Goal: Transaction & Acquisition: Purchase product/service

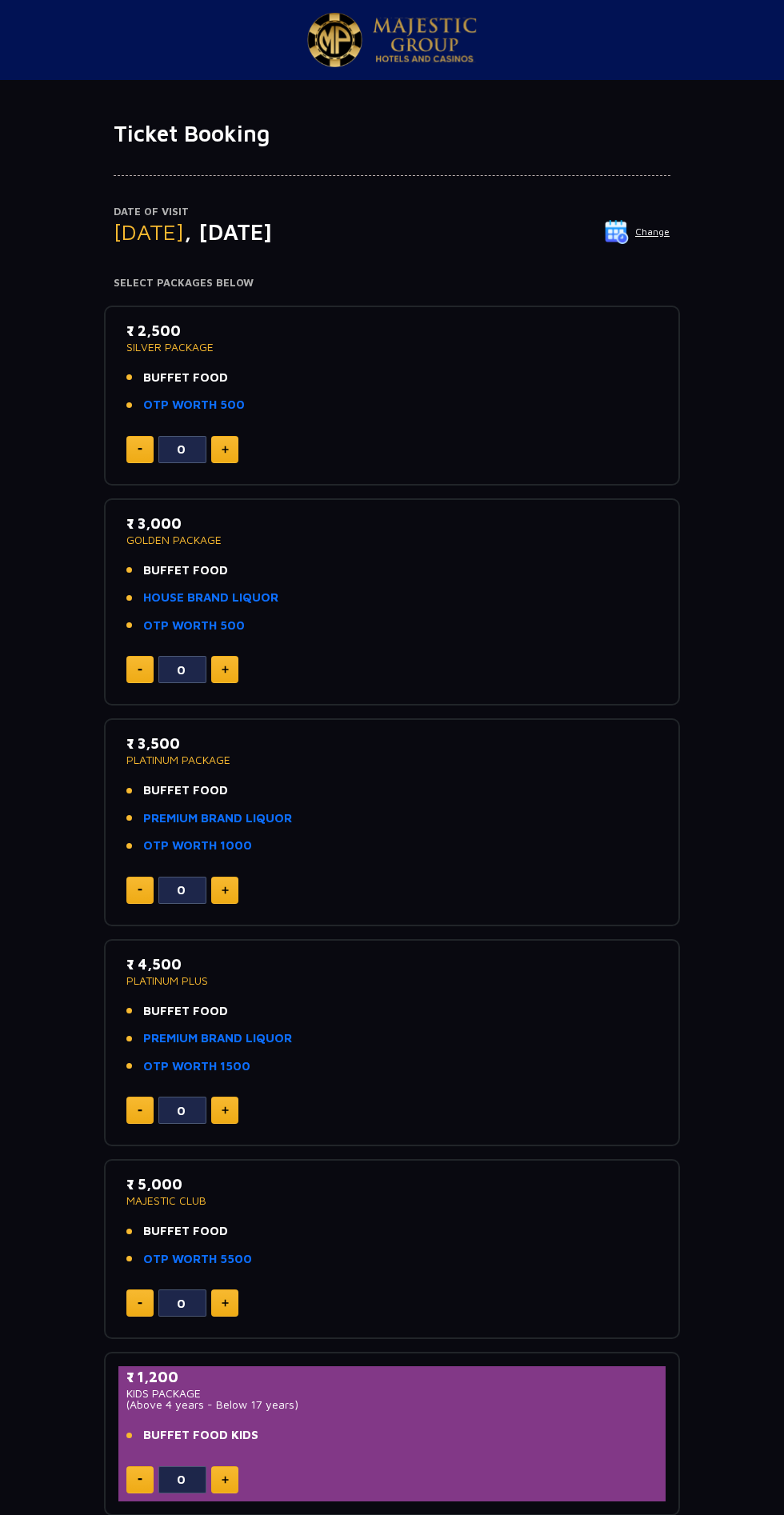
click at [228, 448] on img at bounding box center [226, 449] width 7 height 8
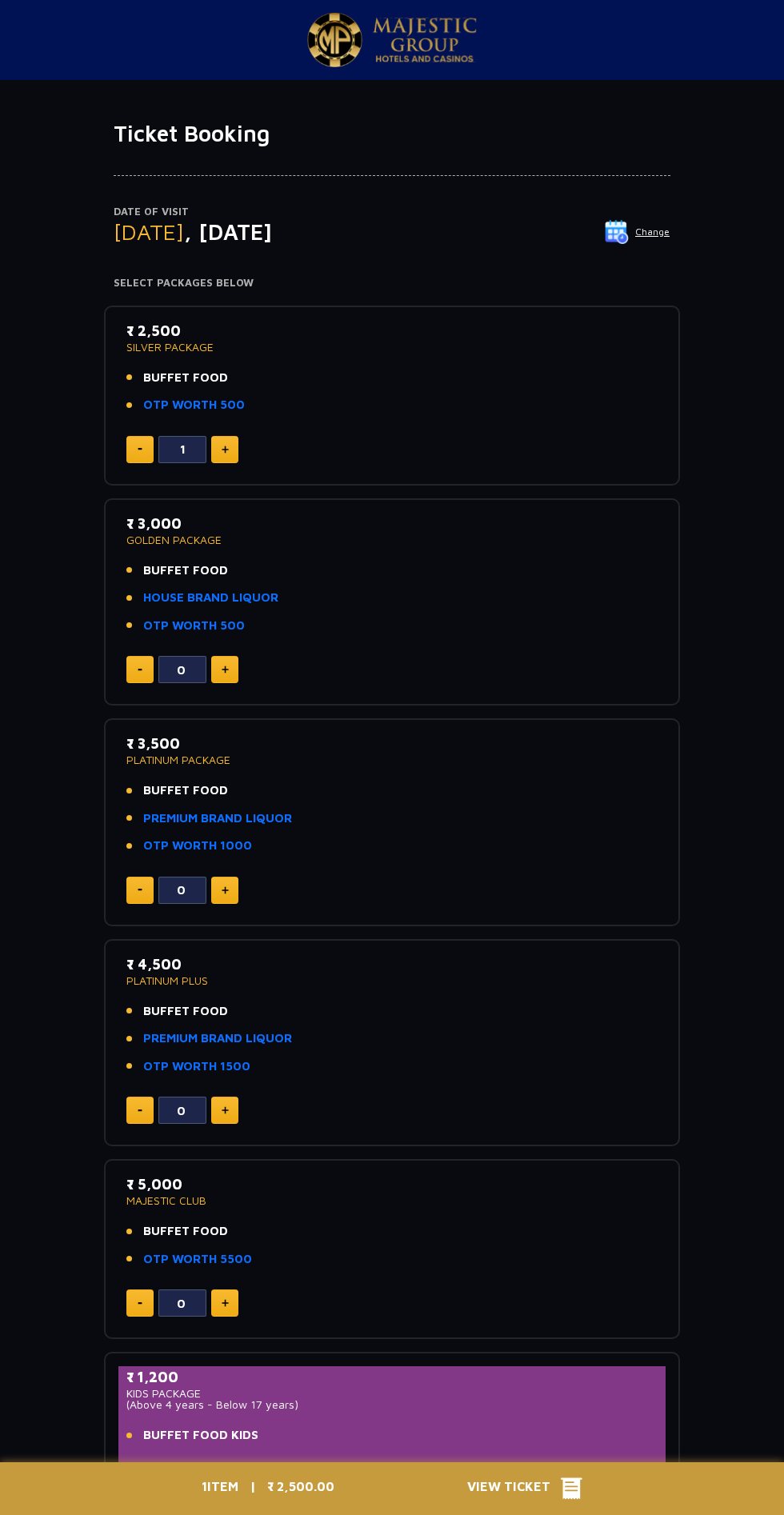
click at [225, 448] on img at bounding box center [226, 449] width 7 height 8
type input "2"
click at [535, 1476] on div "2 ITEMS | ₹ 5,000.00 View Ticket" at bounding box center [392, 1489] width 400 height 53
click at [225, 448] on img at bounding box center [226, 449] width 7 height 8
type input "2"
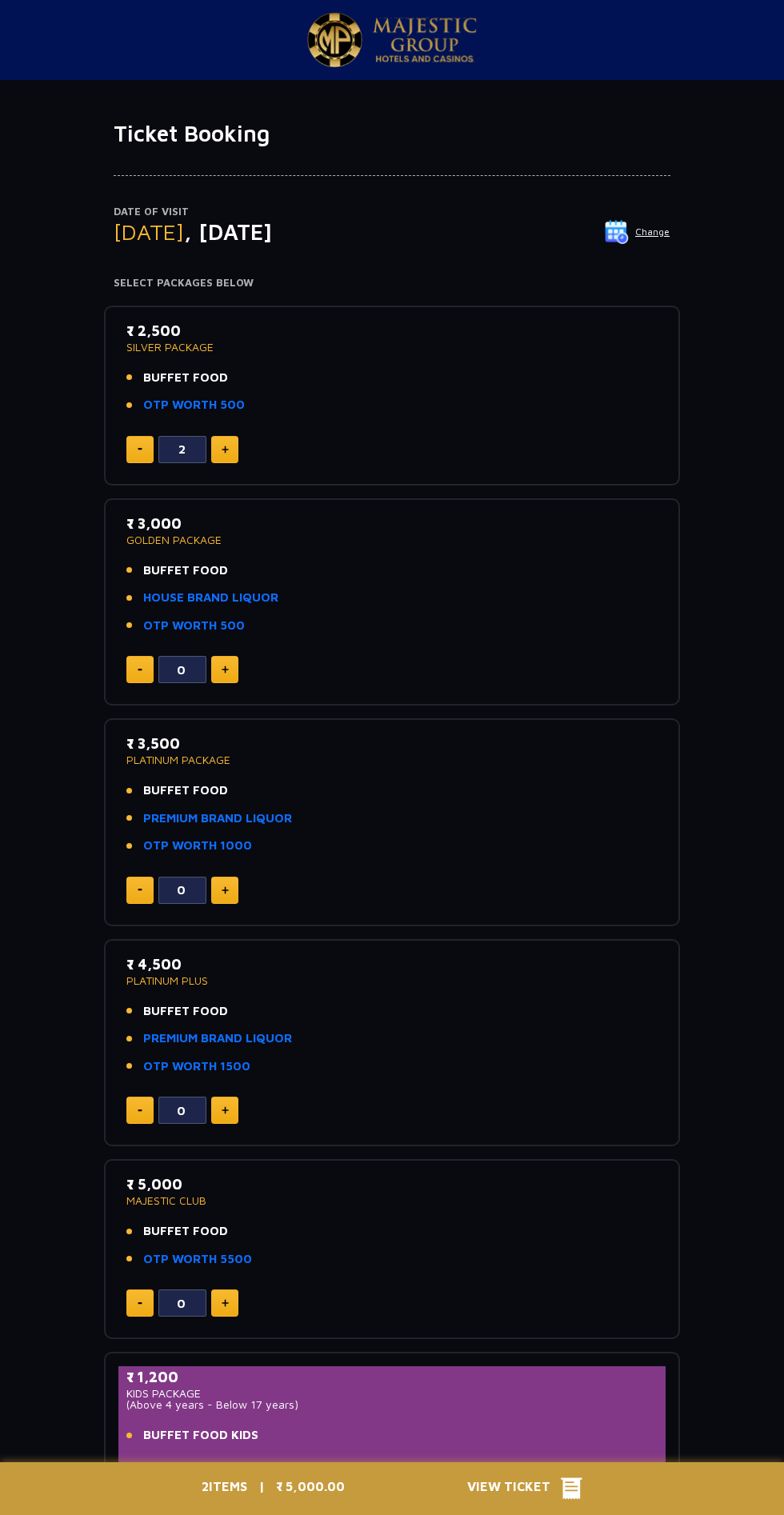
click at [522, 1490] on span "View Ticket" at bounding box center [514, 1489] width 94 height 24
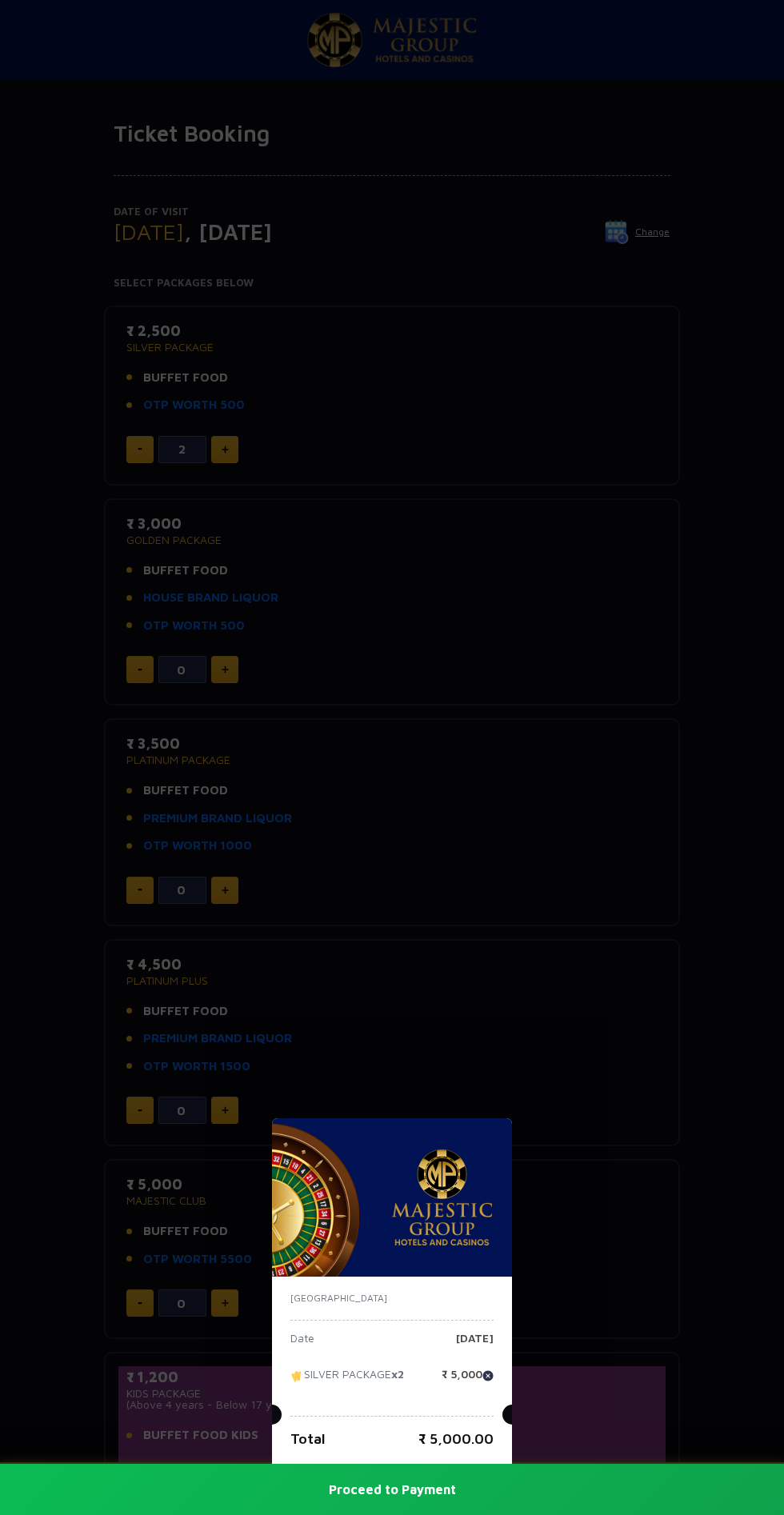
scroll to position [15, 0]
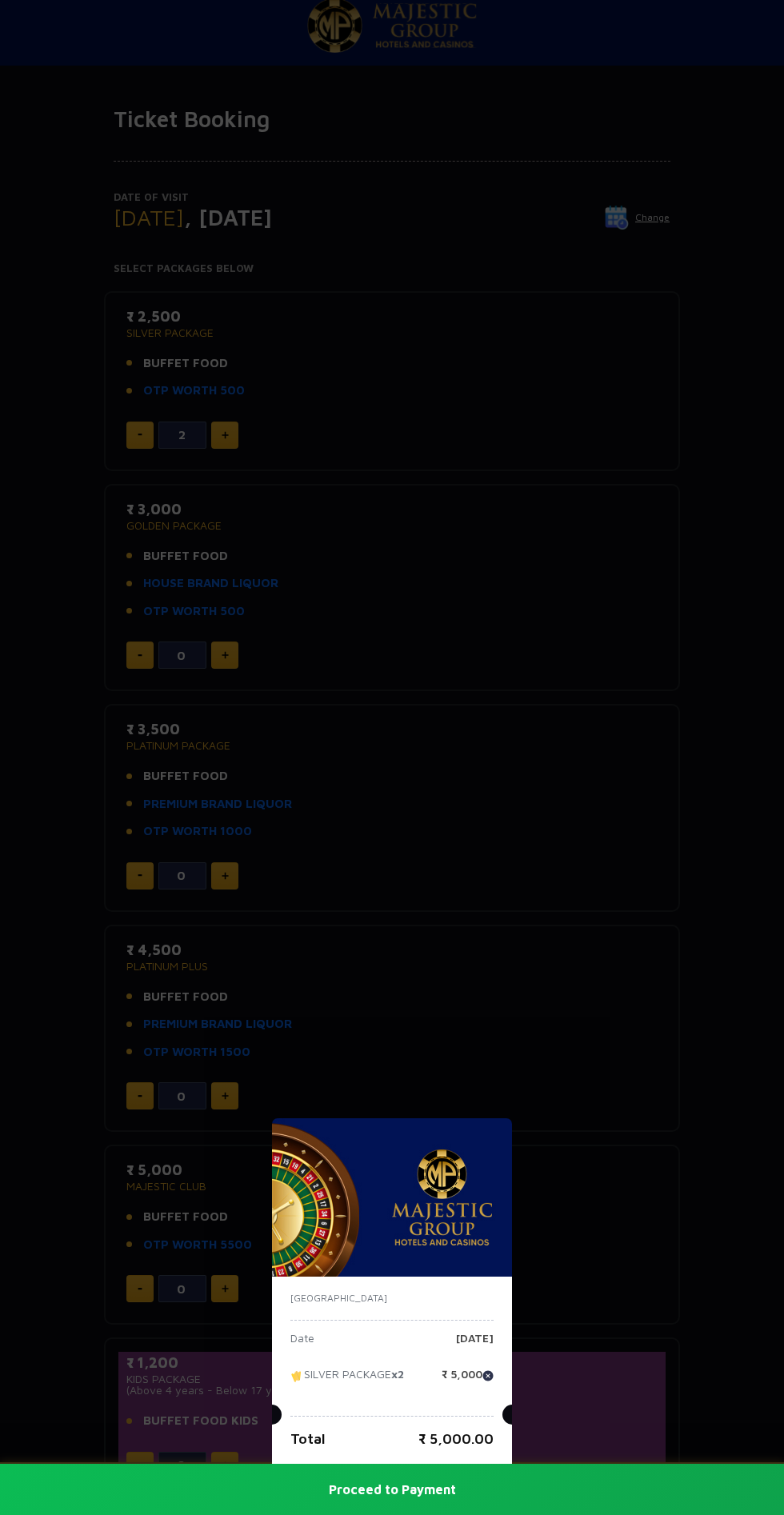
click at [486, 1496] on button "Proceed to Payment" at bounding box center [392, 1490] width 784 height 51
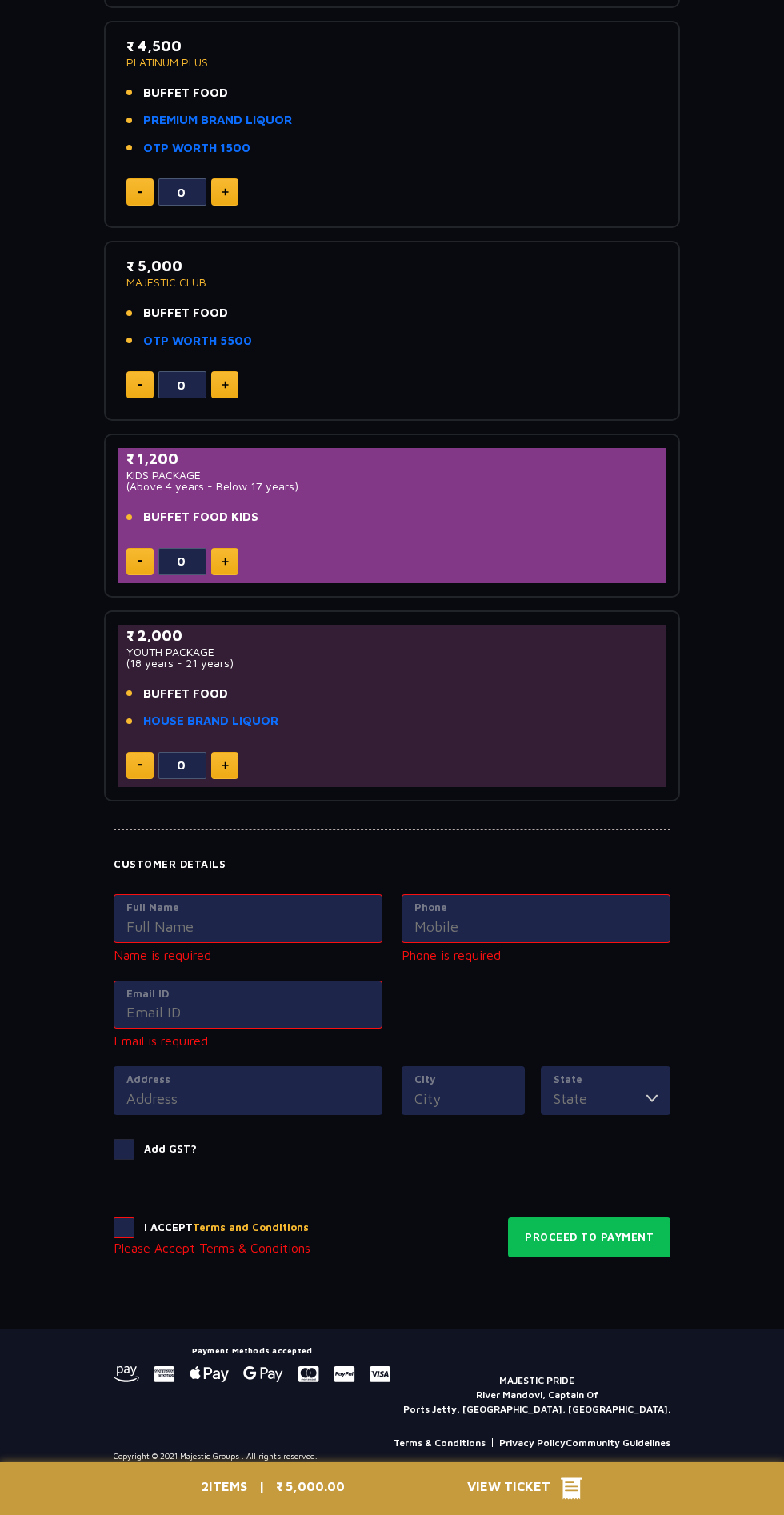
scroll to position [937, 0]
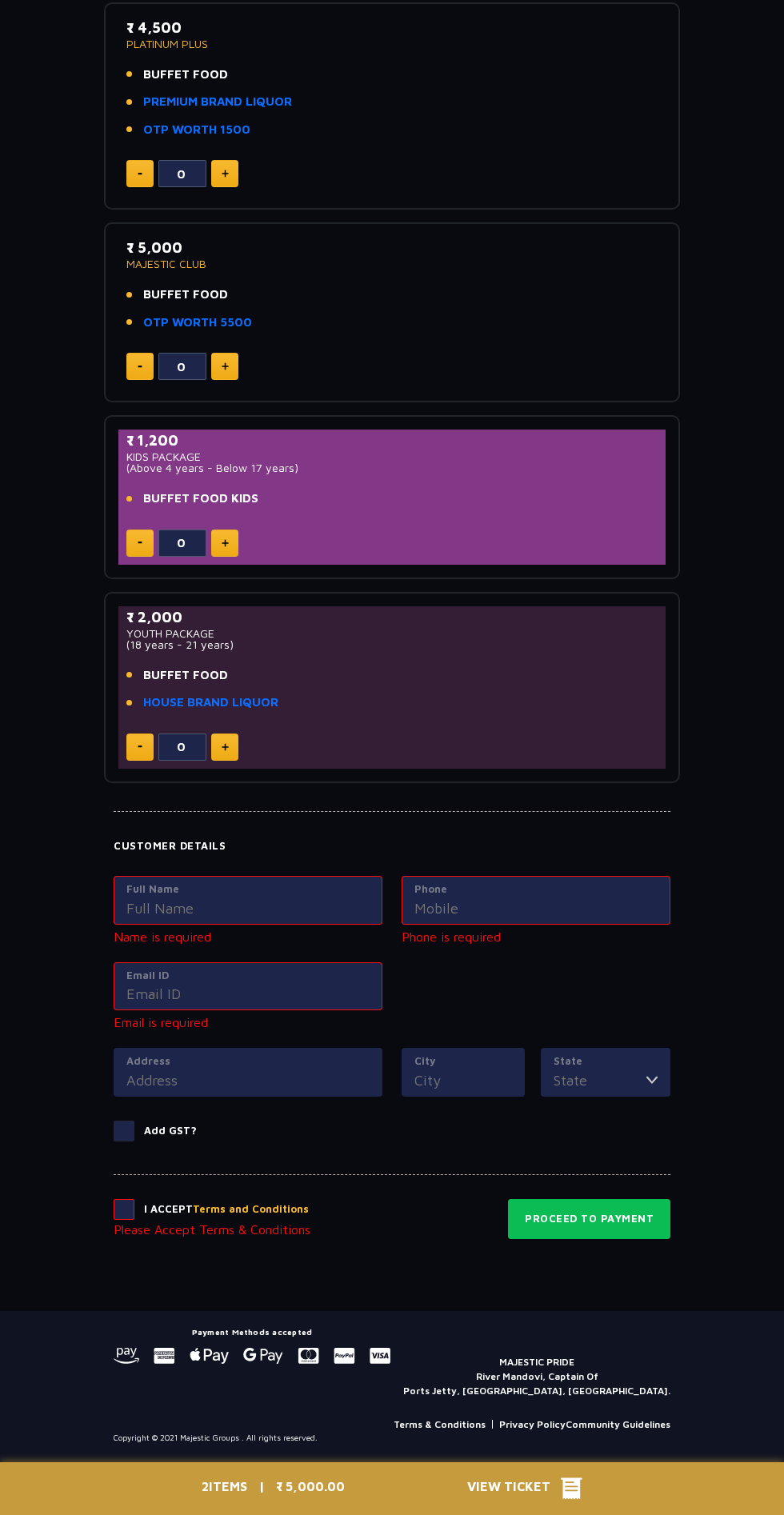
click at [242, 906] on input "Full Name" at bounding box center [248, 909] width 243 height 22
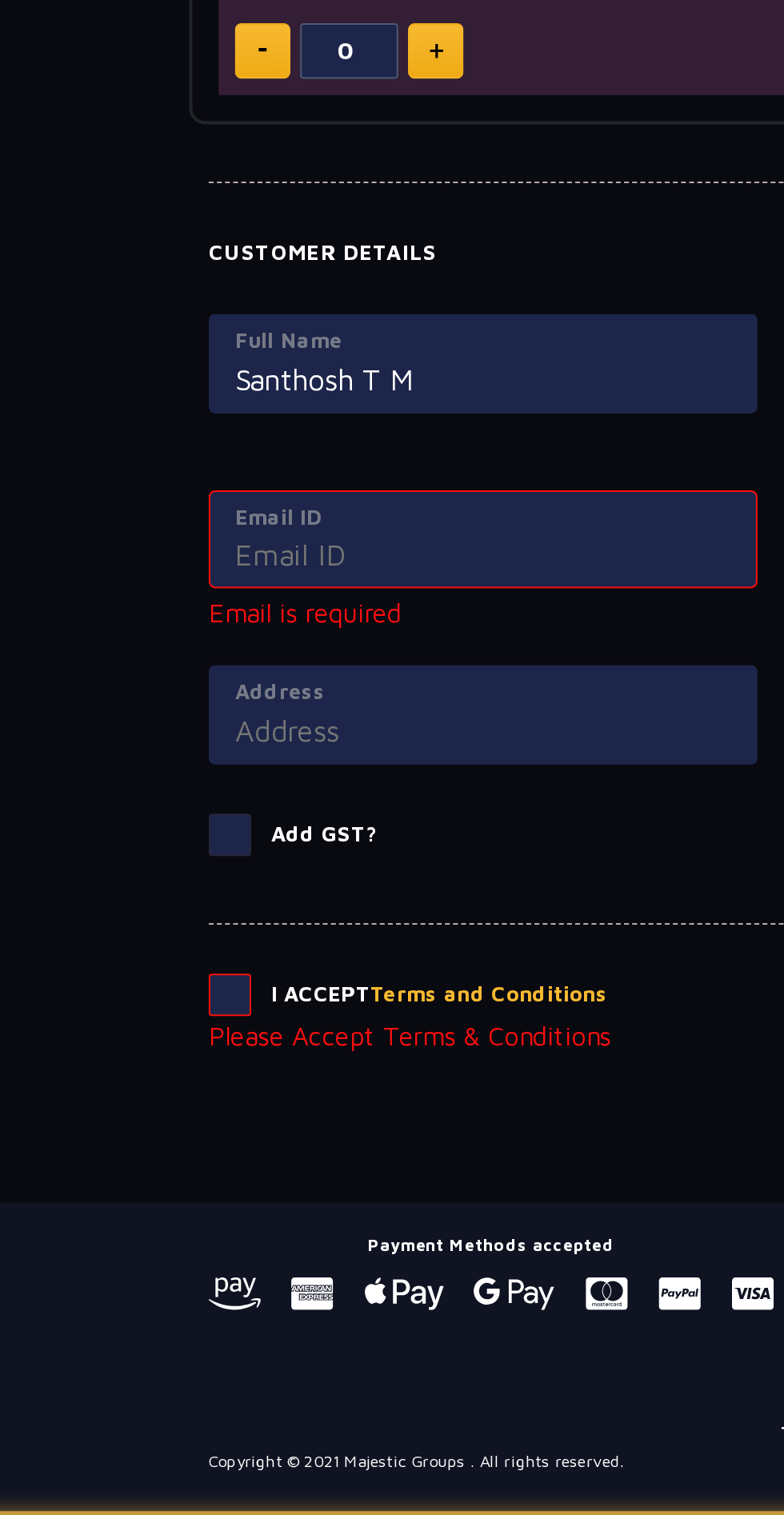
type input "Santhosh T M"
click at [250, 999] on input "Email ID" at bounding box center [248, 994] width 243 height 22
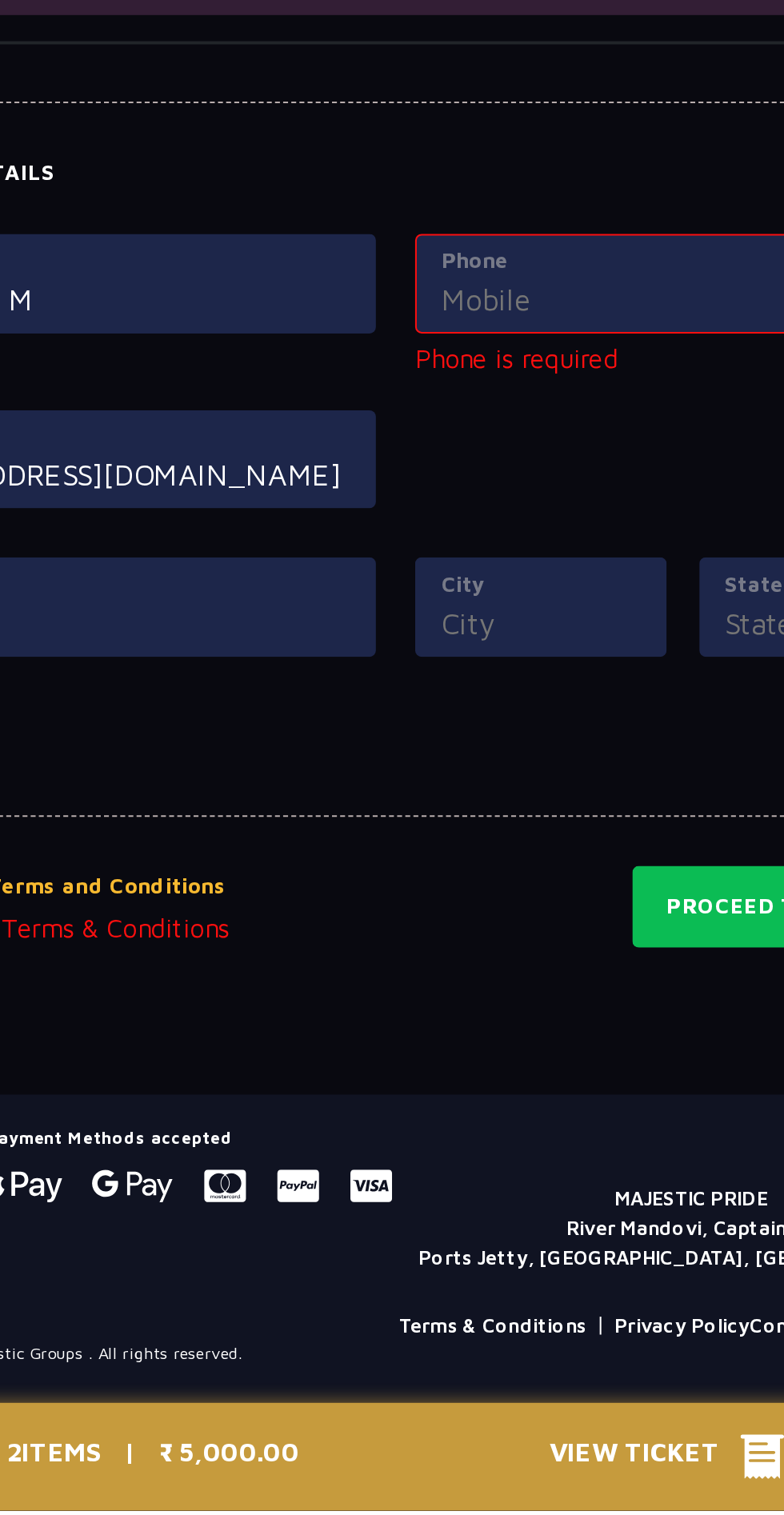
scroll to position [923, 0]
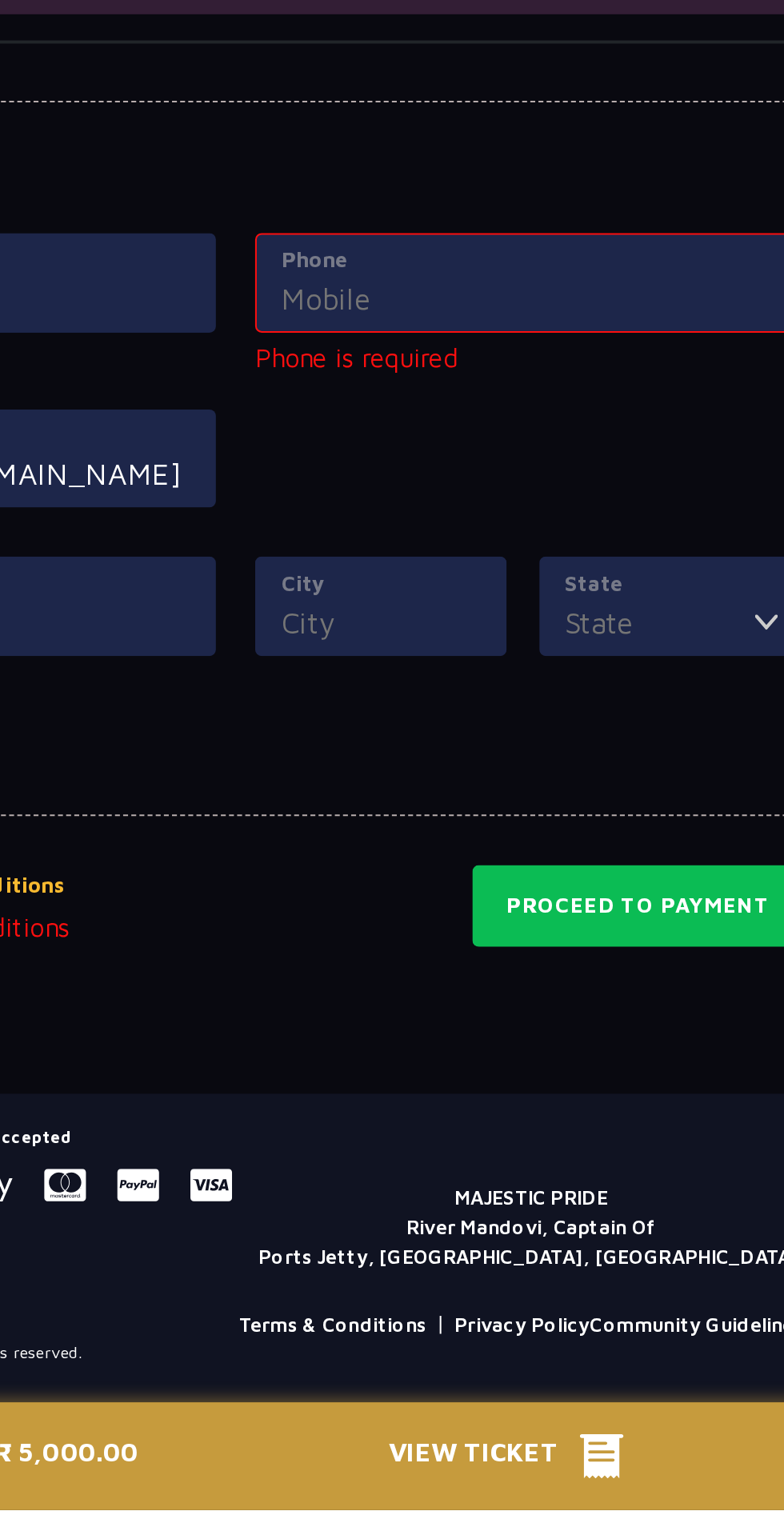
type input "[EMAIL_ADDRESS][DOMAIN_NAME]"
click at [517, 919] on div "Phone" at bounding box center [536, 913] width 269 height 49
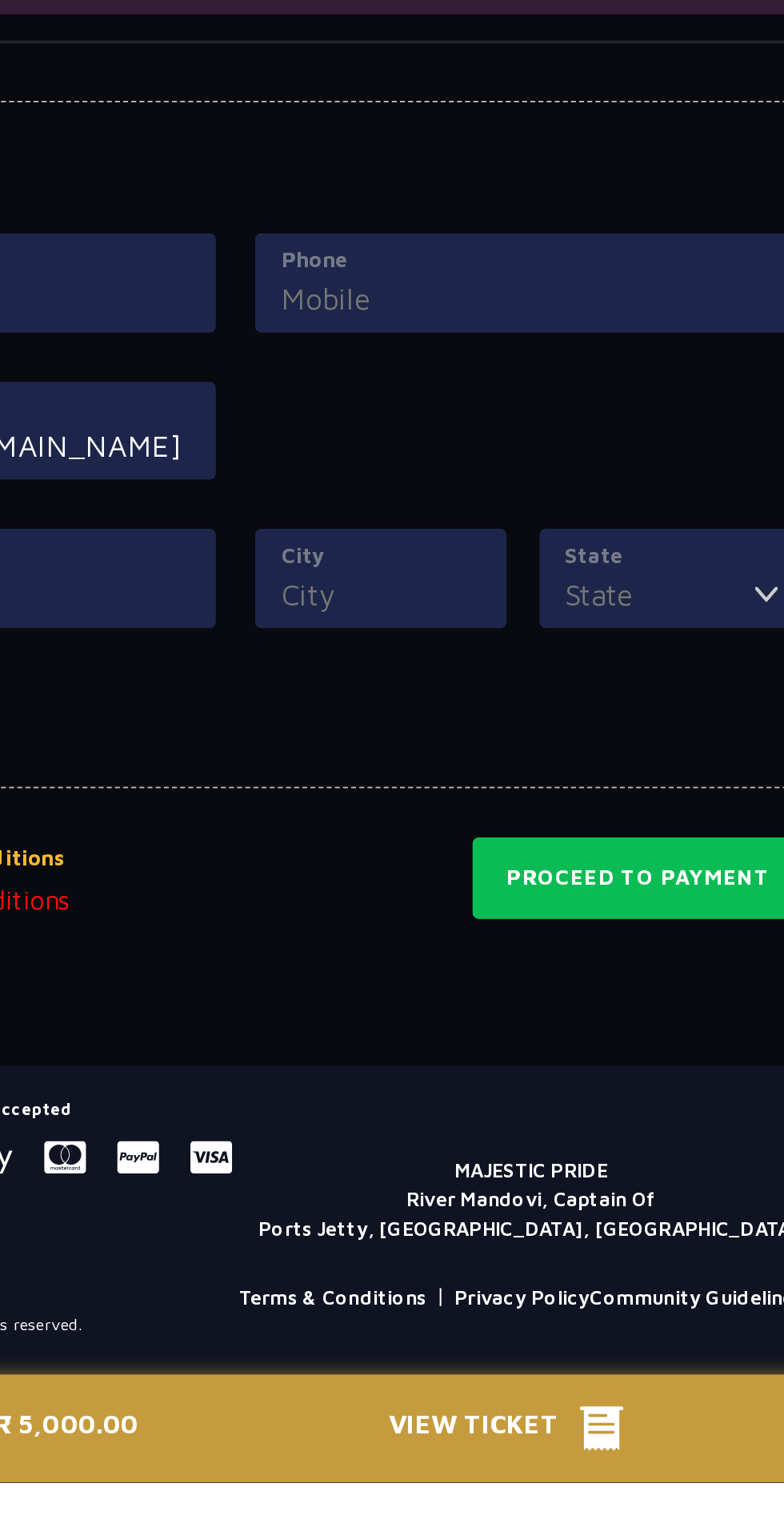
scroll to position [910, 0]
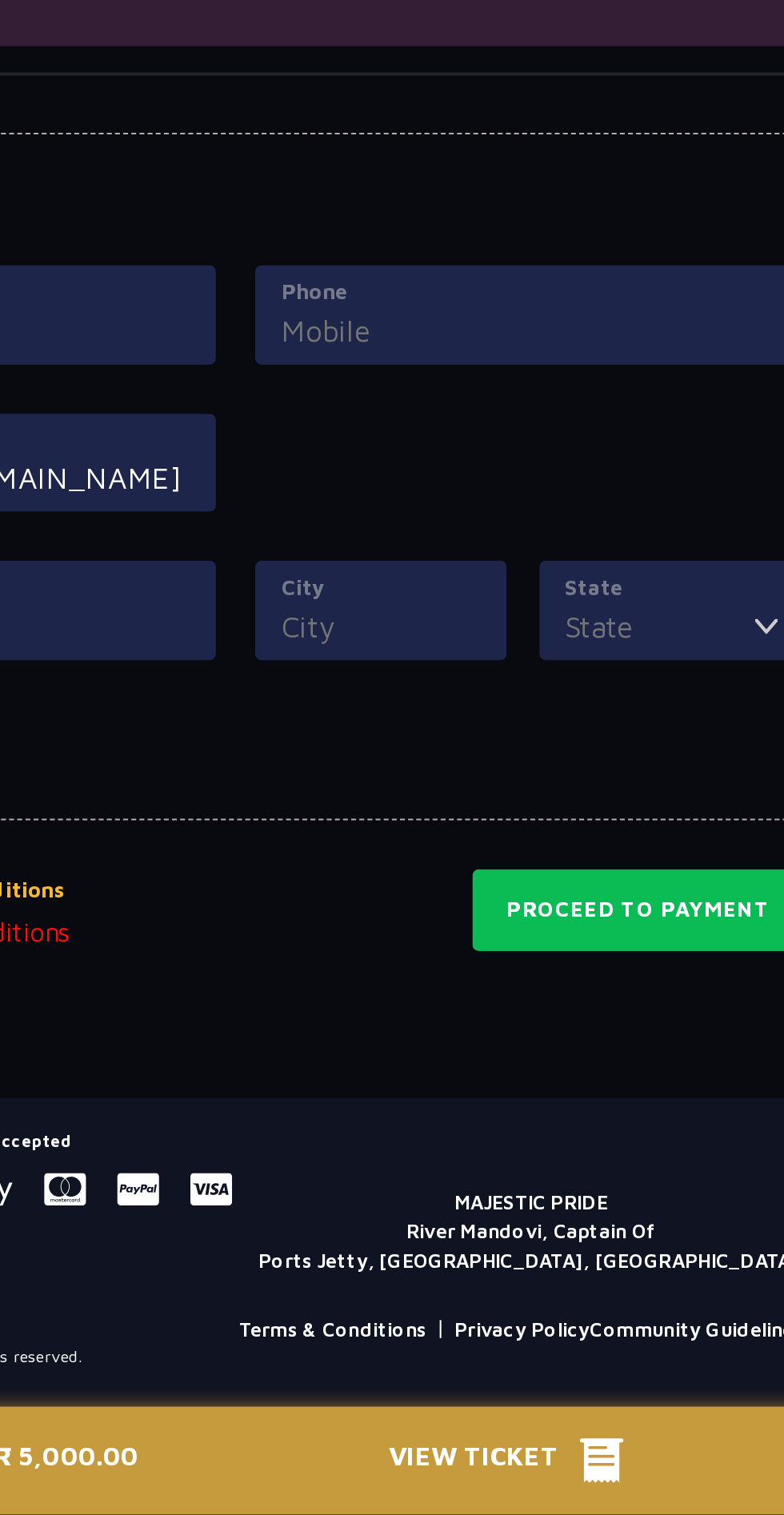
click at [518, 945] on input "Phone" at bounding box center [536, 936] width 243 height 22
click at [516, 944] on input "Phone" at bounding box center [536, 936] width 243 height 22
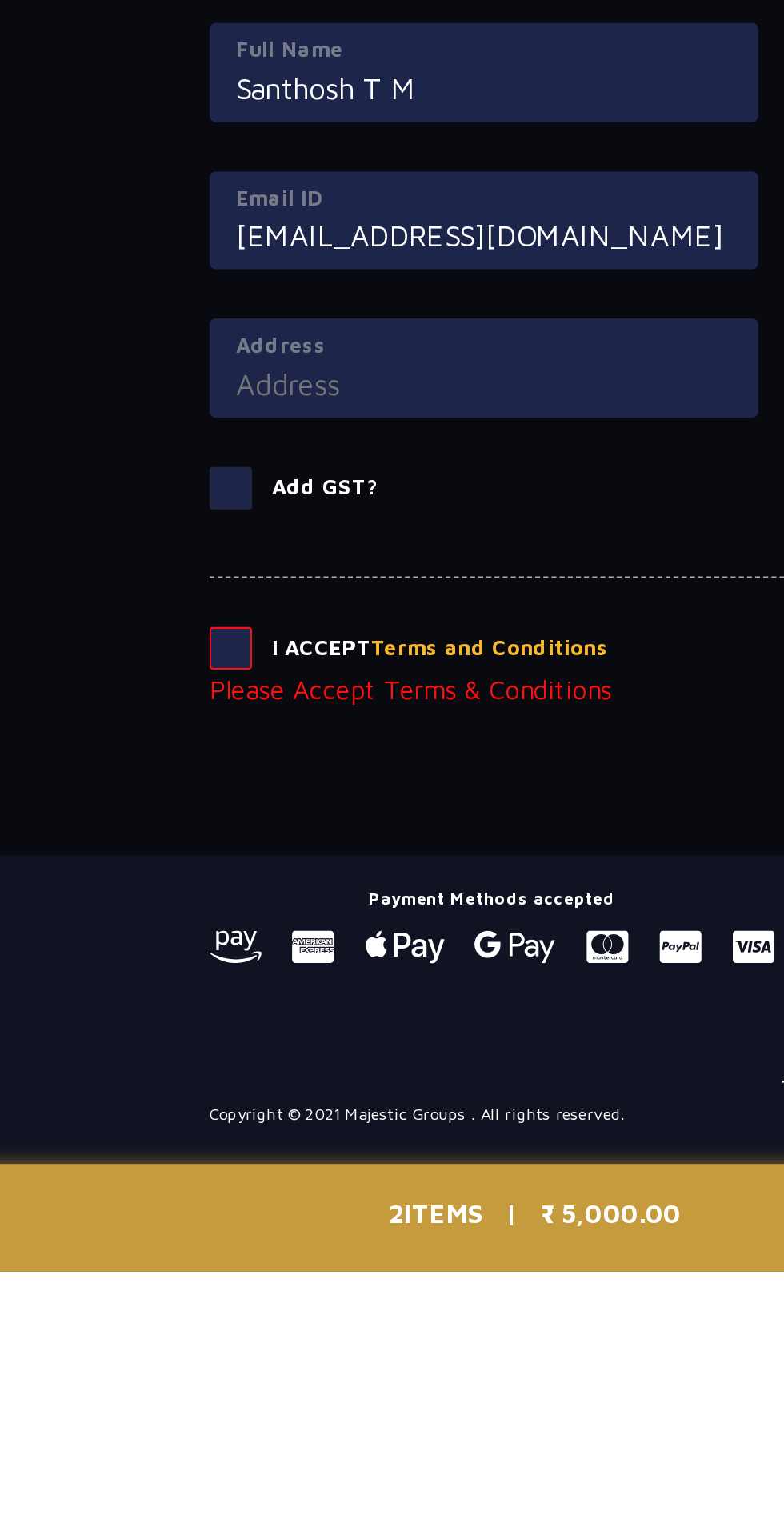
scroll to position [909, 0]
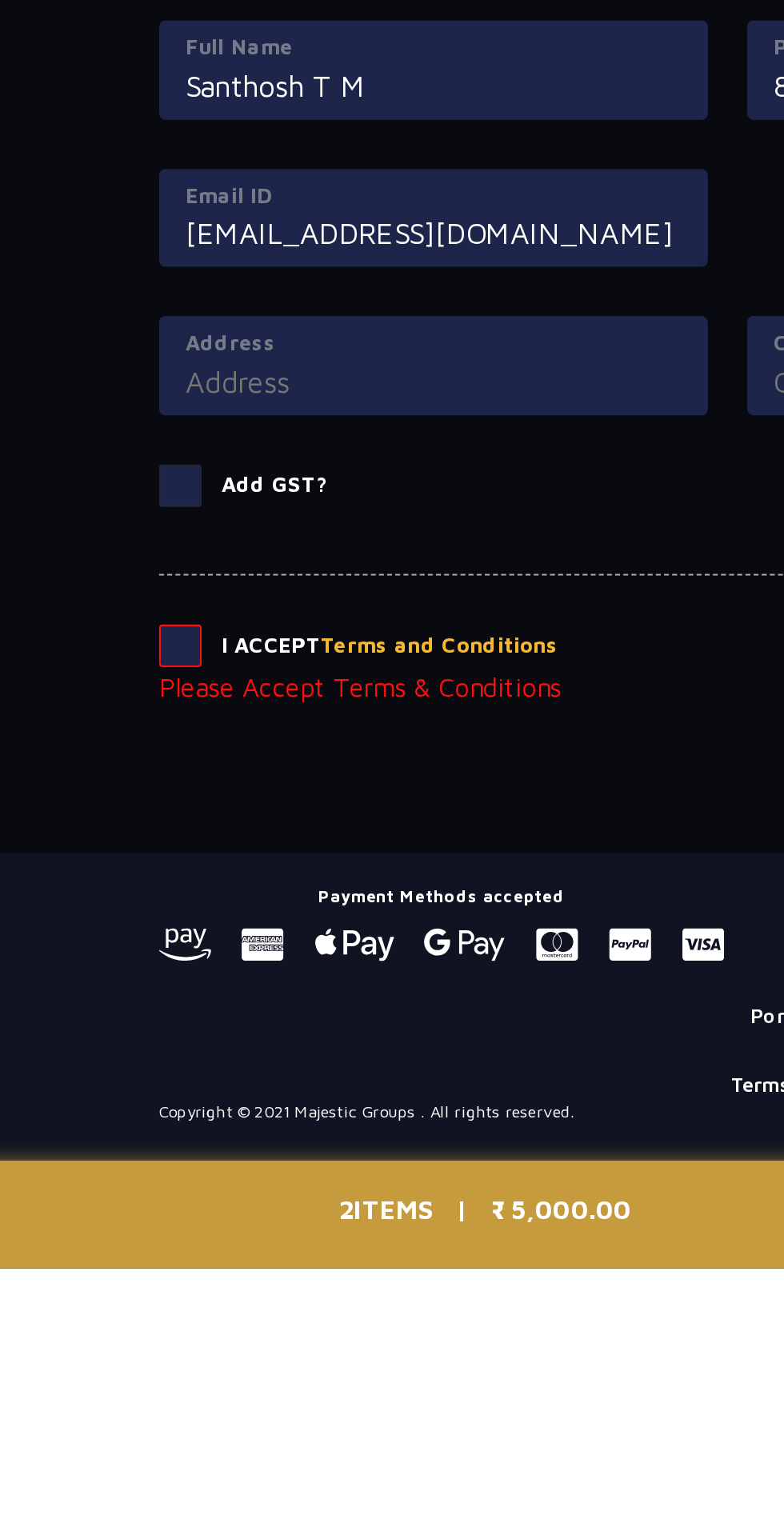
type input "8147207295"
click at [227, 1083] on input "Address" at bounding box center [248, 1081] width 243 height 22
type input "2"
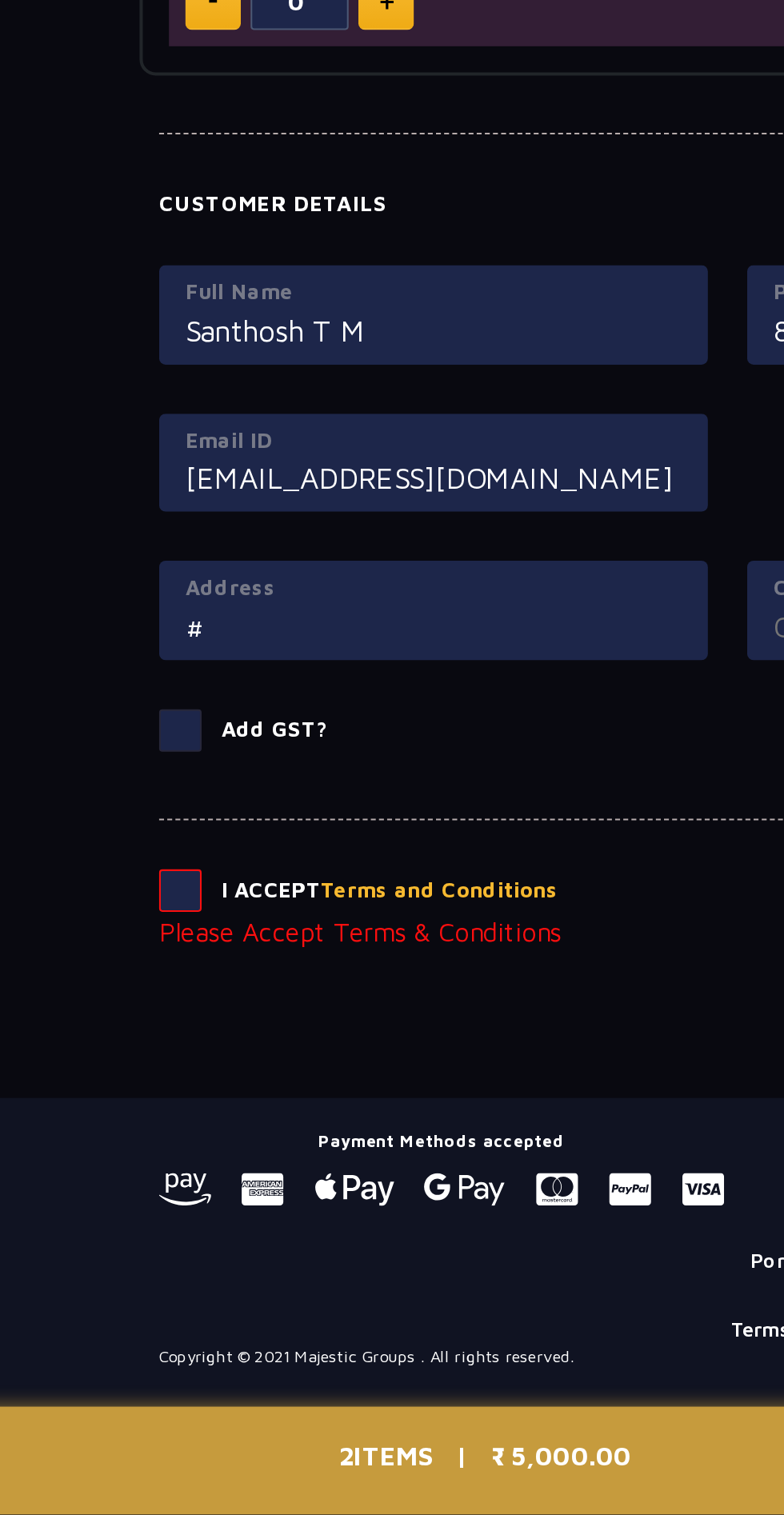
click at [239, 1086] on input "#" at bounding box center [248, 1080] width 243 height 22
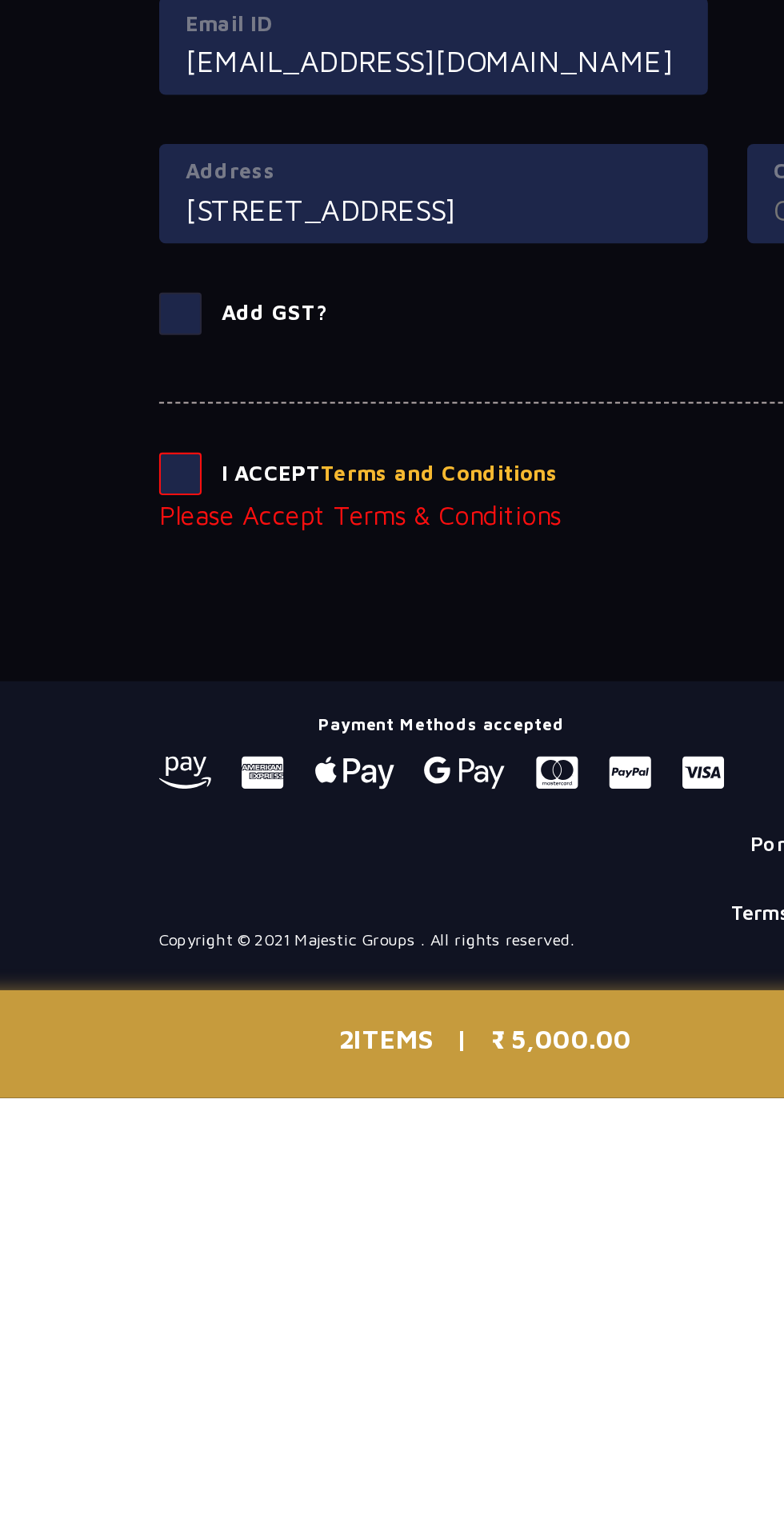
type input "[STREET_ADDRESS]"
click at [116, 1213] on span at bounding box center [124, 1210] width 21 height 21
click at [0, 0] on input "checkbox" at bounding box center [0, 0] width 0 height 0
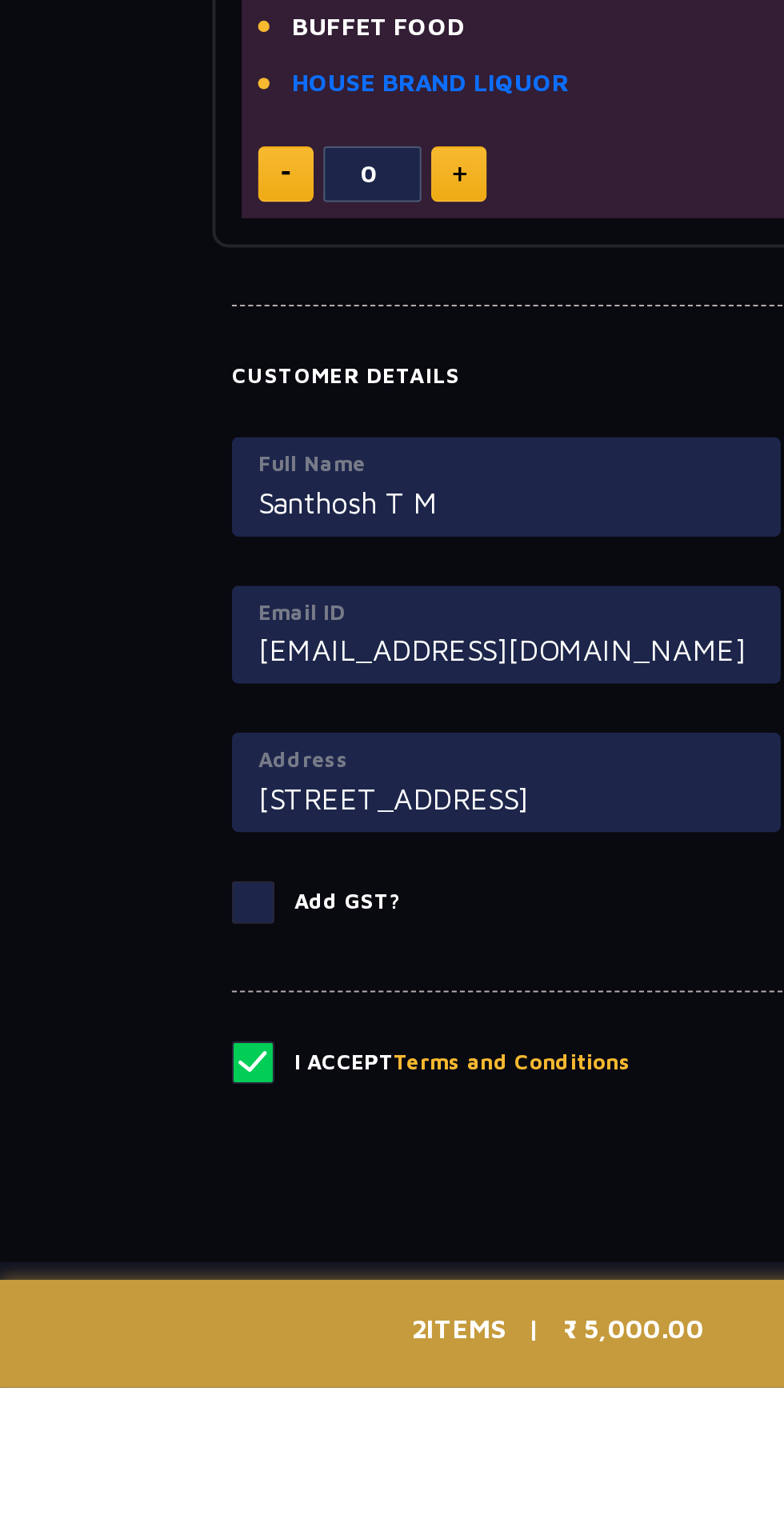
scroll to position [784, 0]
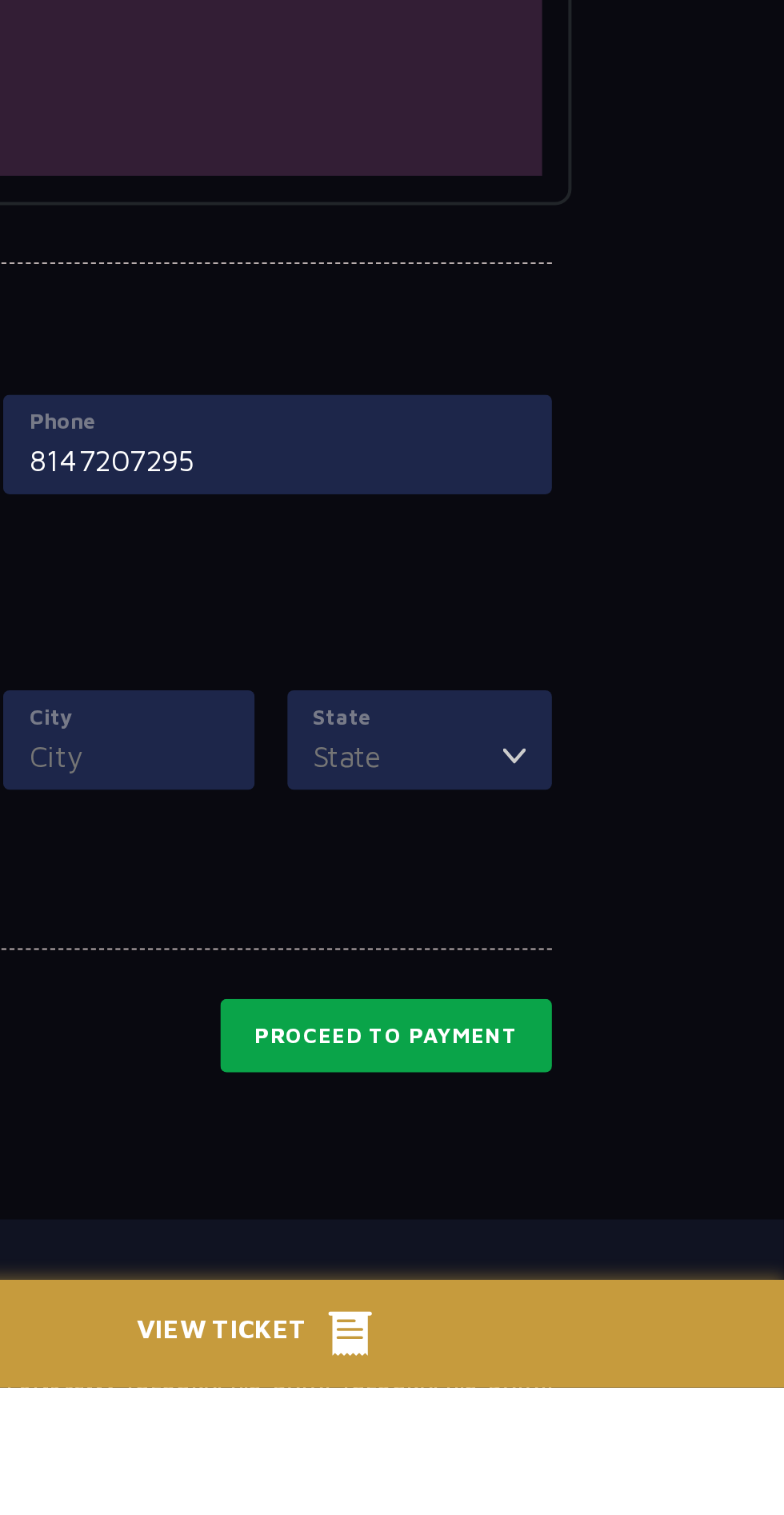
click at [643, 1350] on button "Proceed to Payment" at bounding box center [589, 1344] width 162 height 37
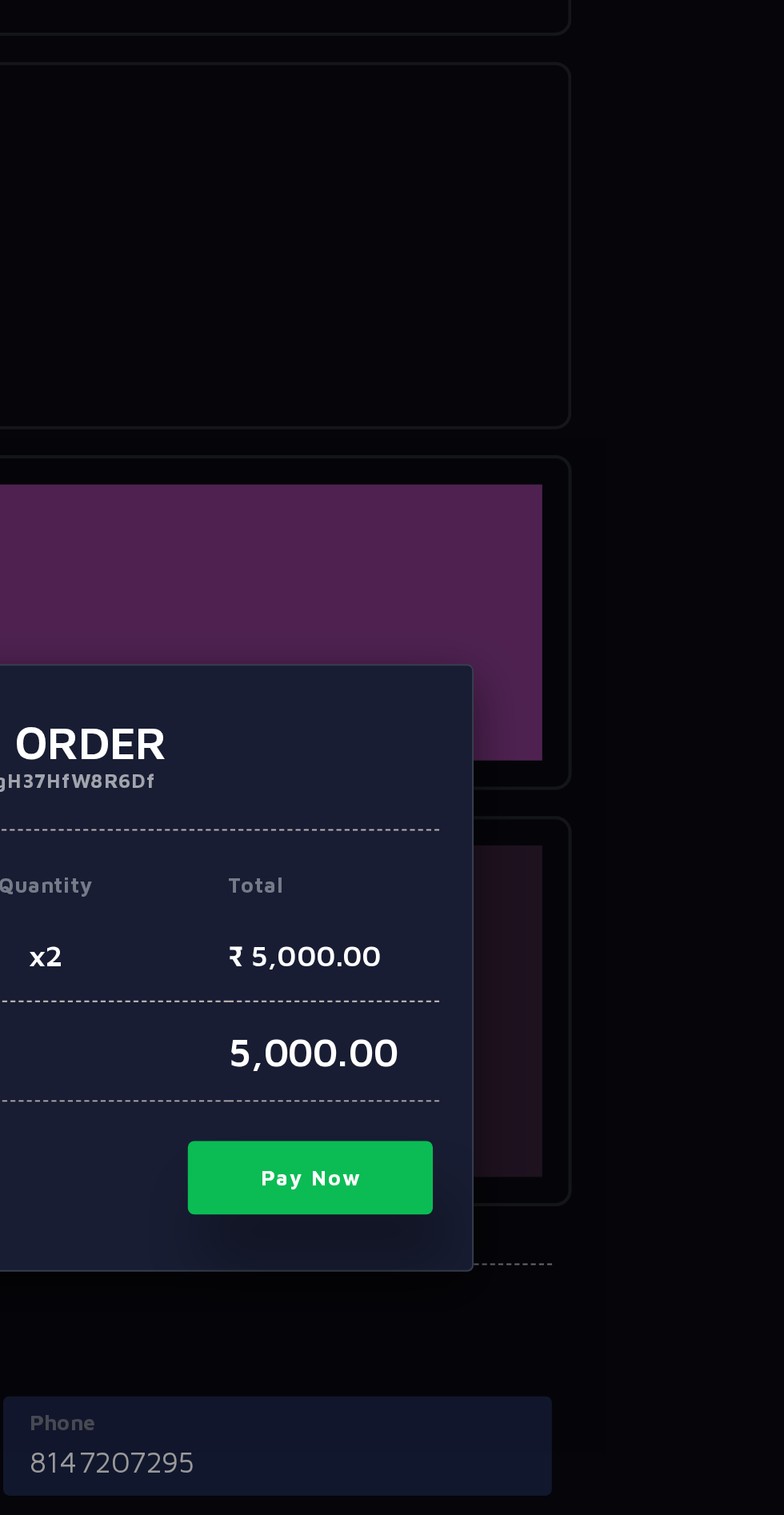
scroll to position [846, 0]
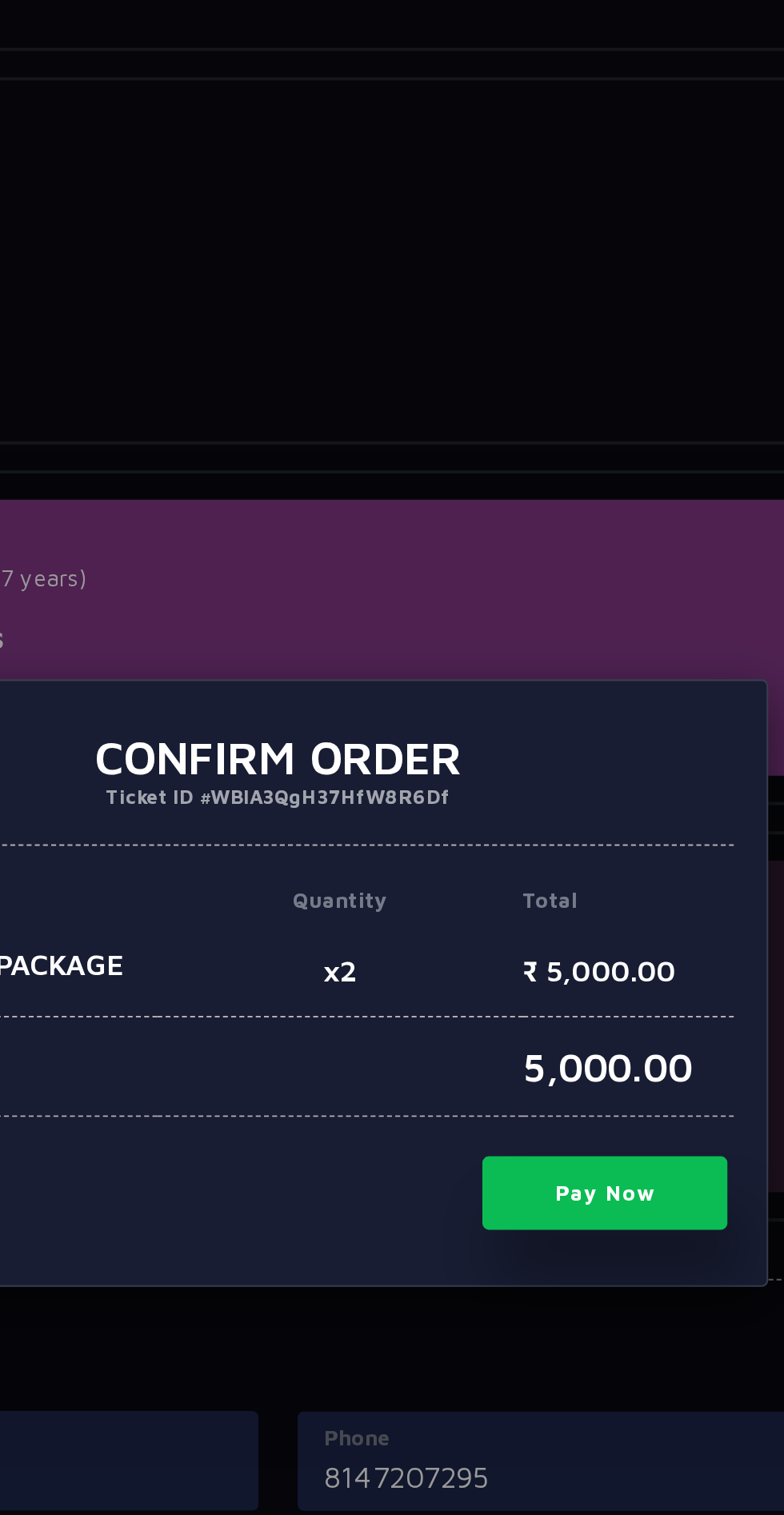
click at [544, 871] on button "Pay Now" at bounding box center [552, 860] width 120 height 36
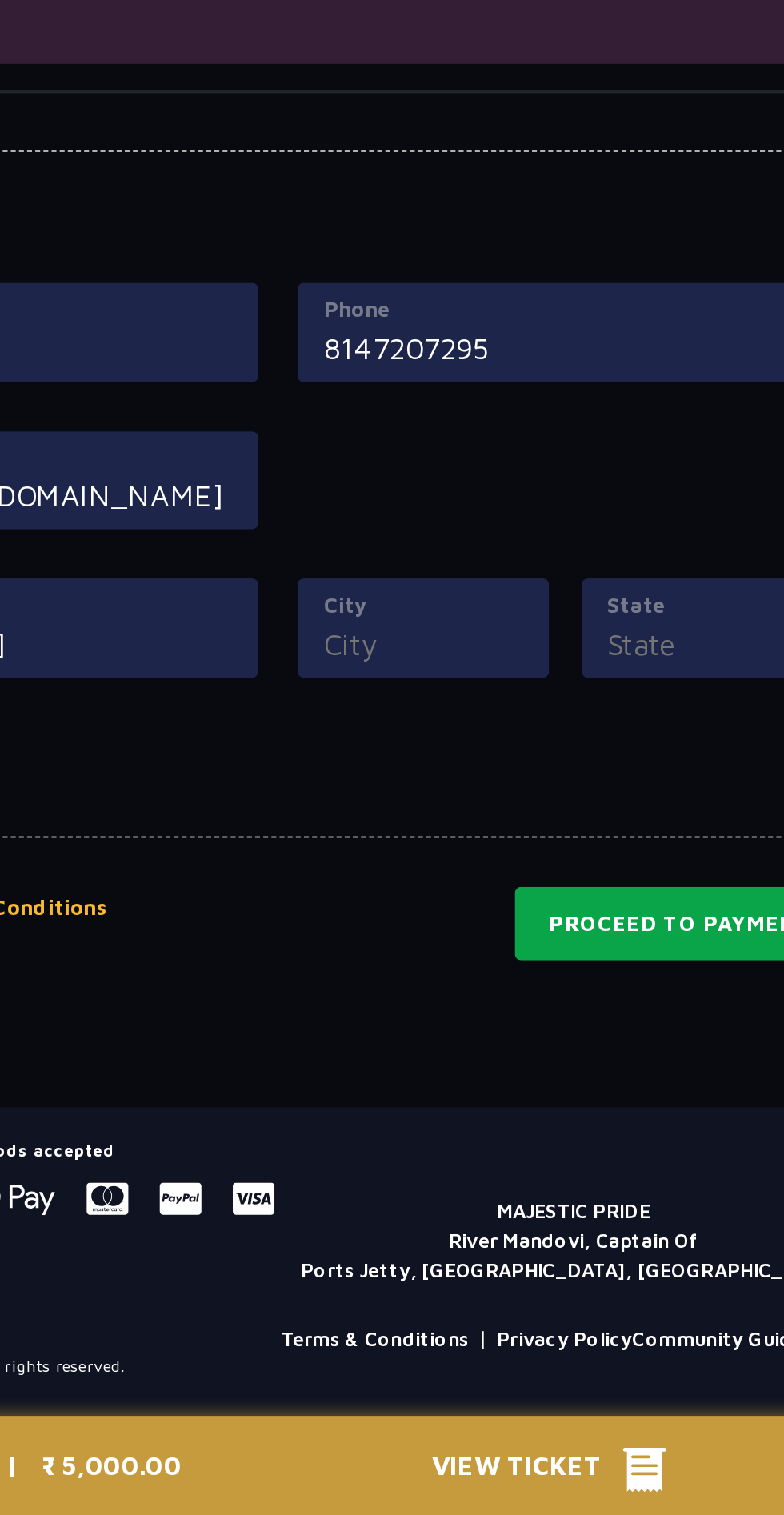
scroll to position [906, 0]
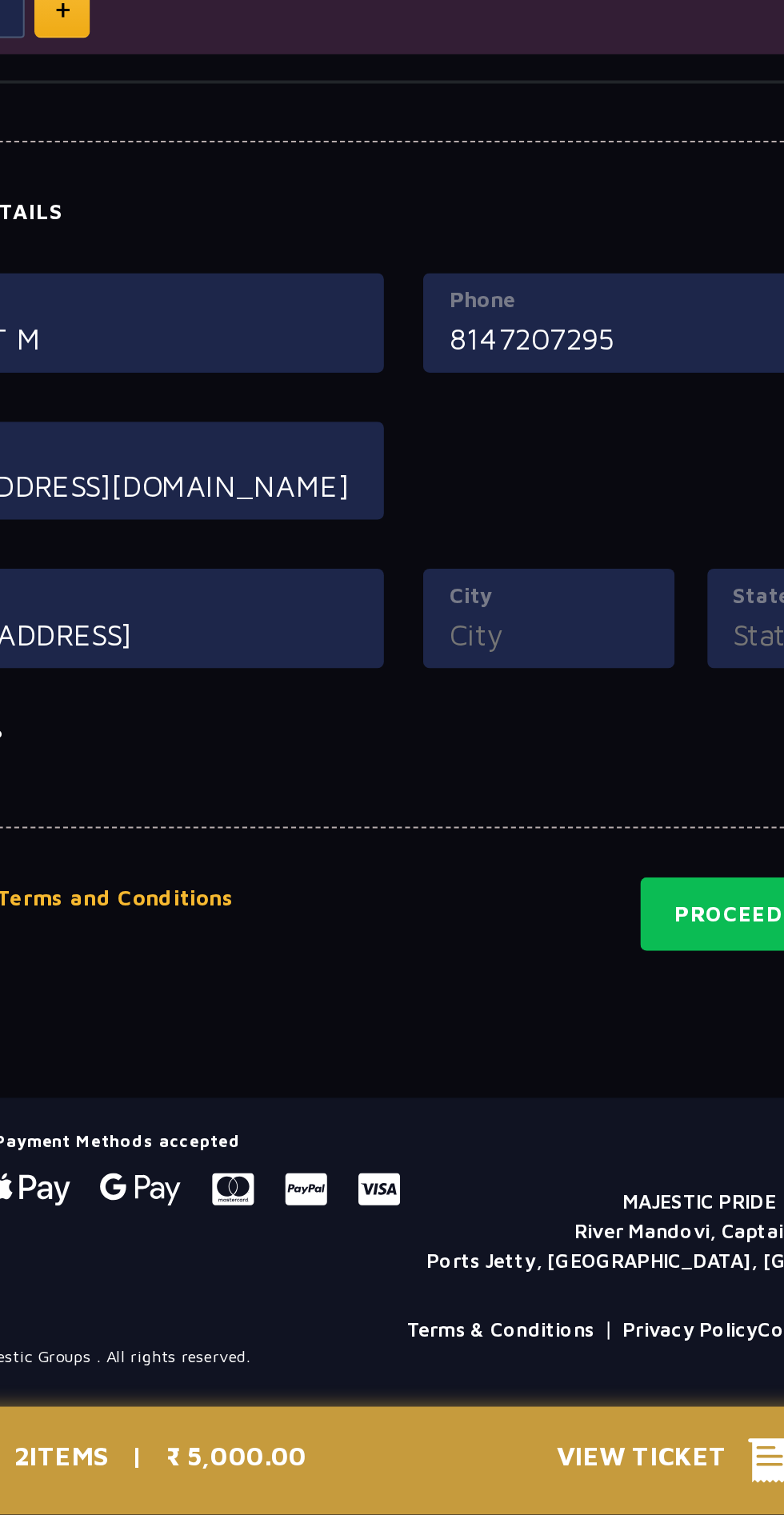
click at [456, 1089] on input "City" at bounding box center [463, 1085] width 97 height 22
type input "[GEOGRAPHIC_DATA]"
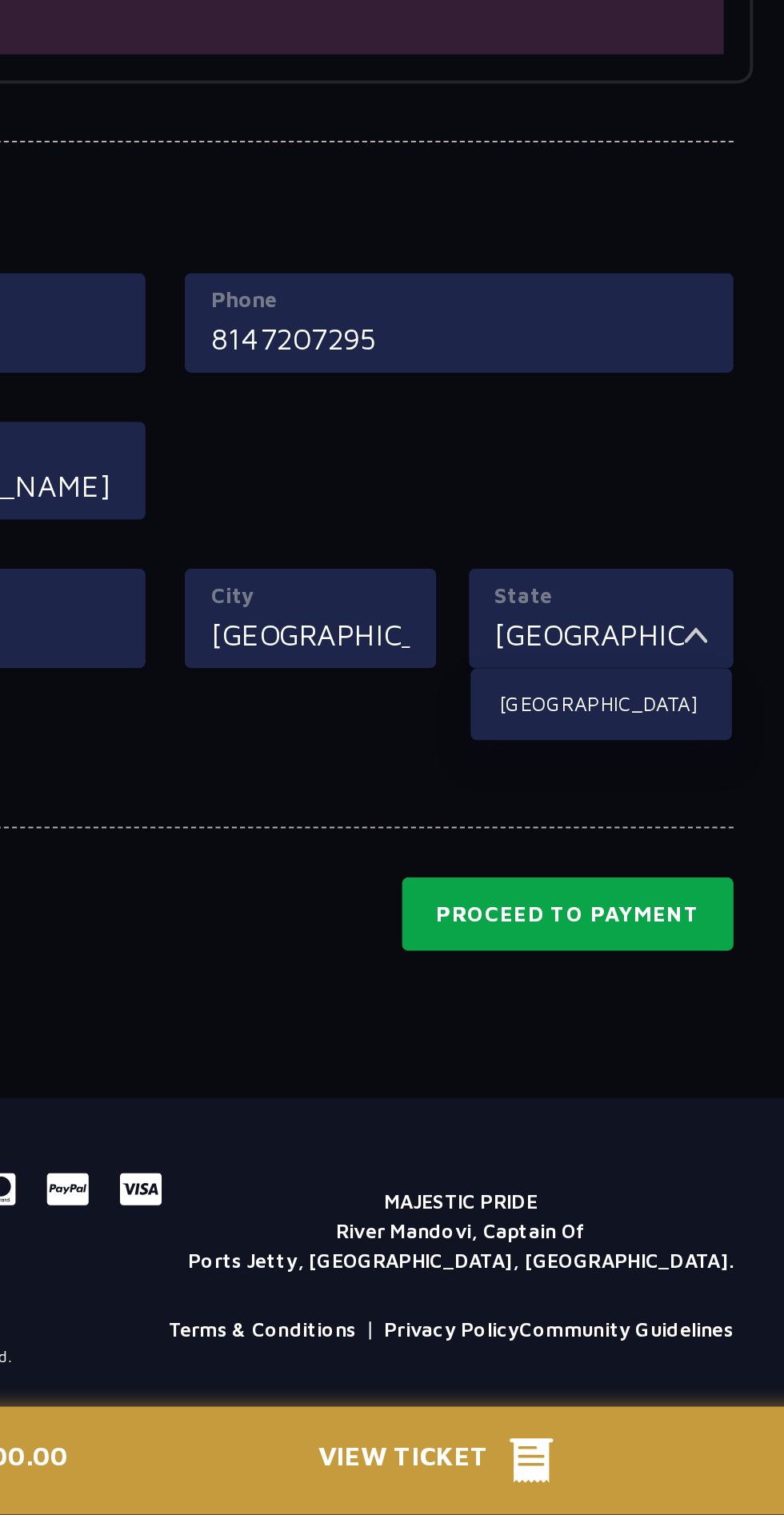
click at [583, 1238] on button "Proceed to Payment" at bounding box center [589, 1222] width 162 height 37
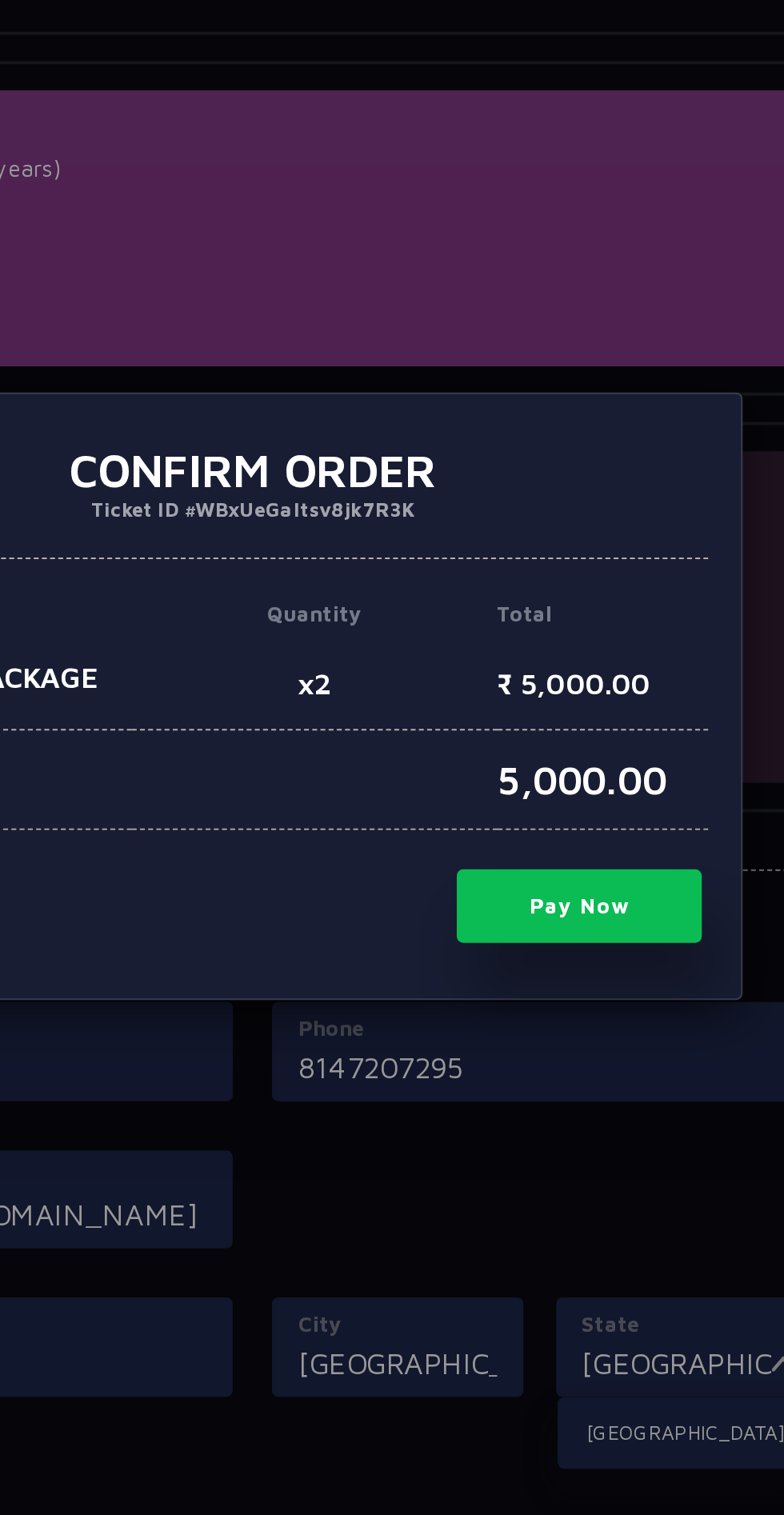
click at [550, 861] on button "Pay Now" at bounding box center [552, 860] width 120 height 36
